Goal: Information Seeking & Learning: Learn about a topic

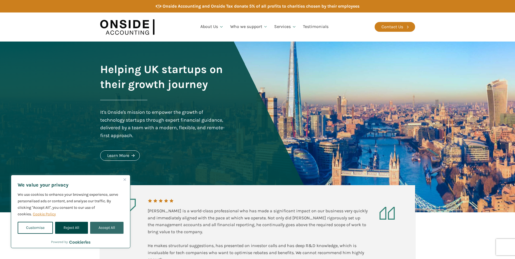
click at [105, 226] on button "Accept All" at bounding box center [106, 228] width 33 height 12
checkbox input "true"
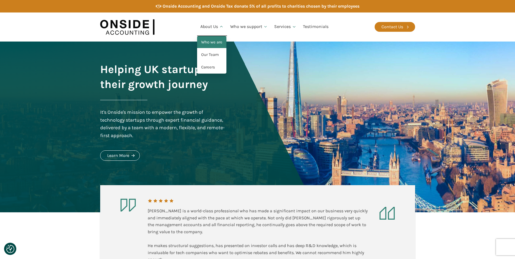
click at [211, 42] on link "Who we are" at bounding box center [211, 42] width 29 height 13
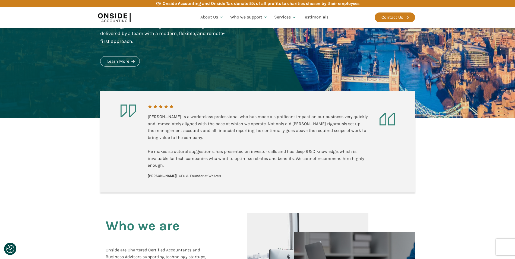
scroll to position [109, 0]
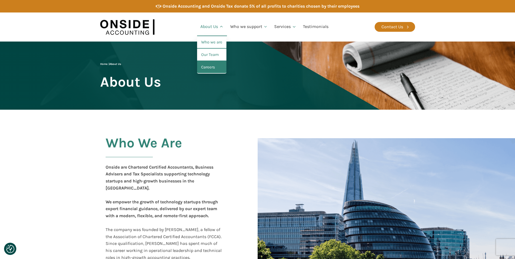
click at [212, 65] on link "Careers" at bounding box center [211, 67] width 29 height 13
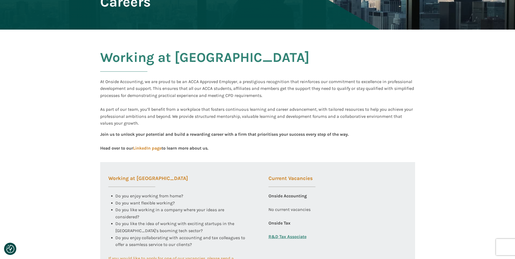
scroll to position [109, 0]
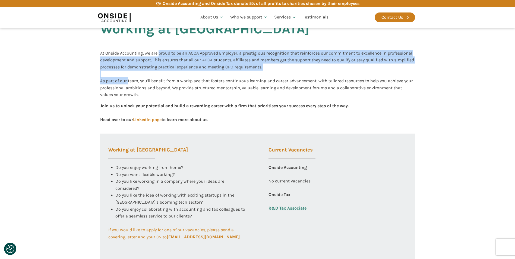
drag, startPoint x: 158, startPoint y: 54, endPoint x: 128, endPoint y: 82, distance: 41.7
click at [128, 82] on div "At Onside Accounting, we are proud to be an ACCA Approved Employer, a prestigio…" at bounding box center [257, 74] width 315 height 49
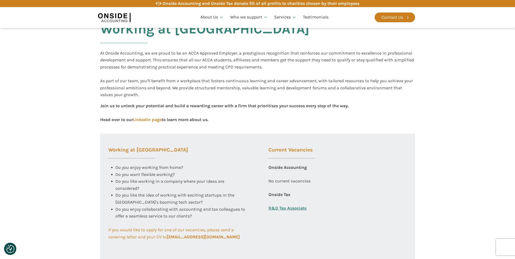
drag, startPoint x: 128, startPoint y: 82, endPoint x: 139, endPoint y: 90, distance: 13.6
click at [139, 90] on div "At Onside Accounting, we are proud to be an ACCA Approved Employer, a prestigio…" at bounding box center [257, 74] width 315 height 49
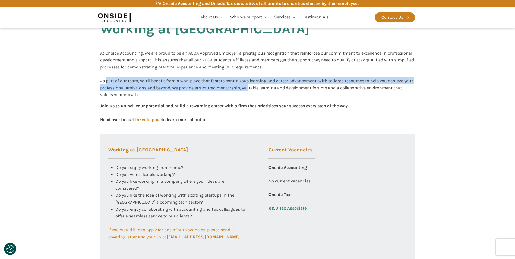
drag, startPoint x: 106, startPoint y: 80, endPoint x: 249, endPoint y: 86, distance: 142.8
click at [249, 86] on div "At Onside Accounting, we are proud to be an ACCA Approved Employer, a prestigio…" at bounding box center [257, 74] width 315 height 49
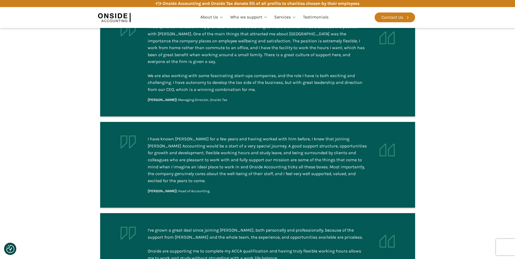
scroll to position [380, 0]
